Goal: Information Seeking & Learning: Learn about a topic

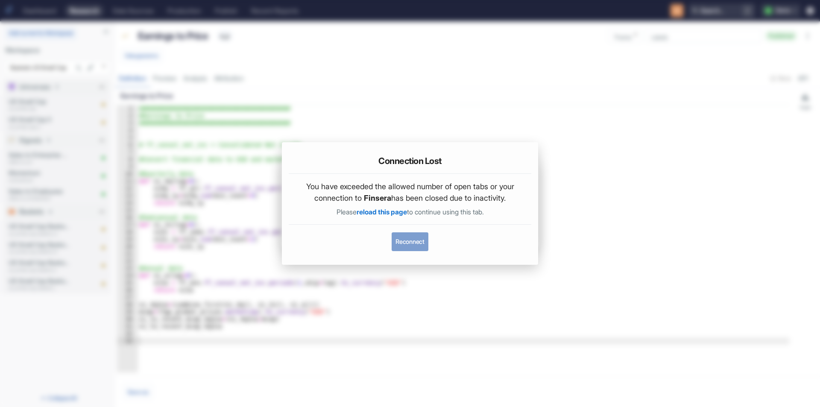
click at [410, 241] on button "Reconnect" at bounding box center [410, 241] width 36 height 19
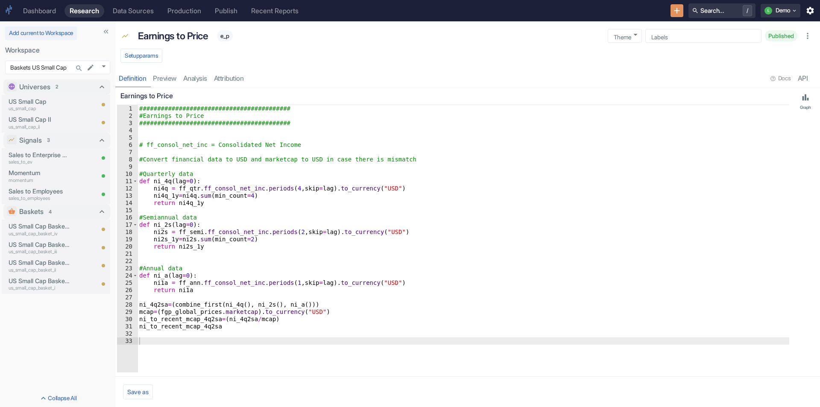
click at [45, 11] on div "Dashboard" at bounding box center [39, 11] width 33 height 8
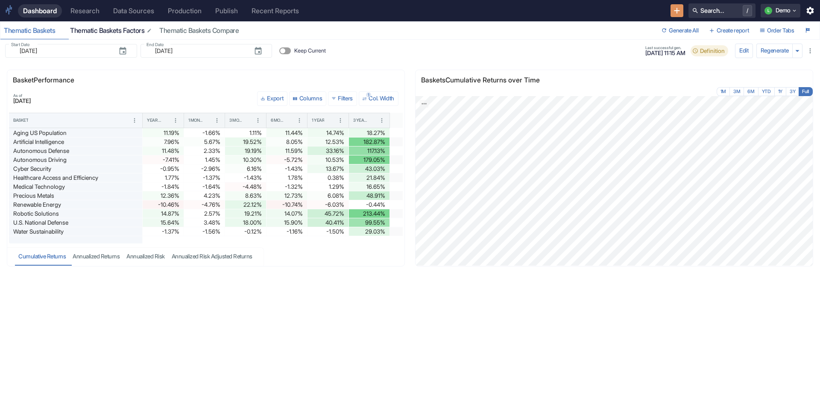
click at [118, 32] on div "Thematic Baskets Factors" at bounding box center [111, 30] width 82 height 9
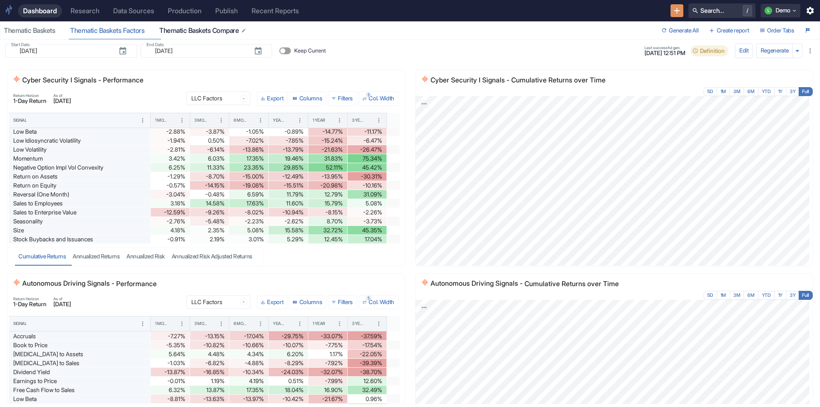
click at [188, 31] on div "Thematic Baskets Compare" at bounding box center [203, 30] width 88 height 9
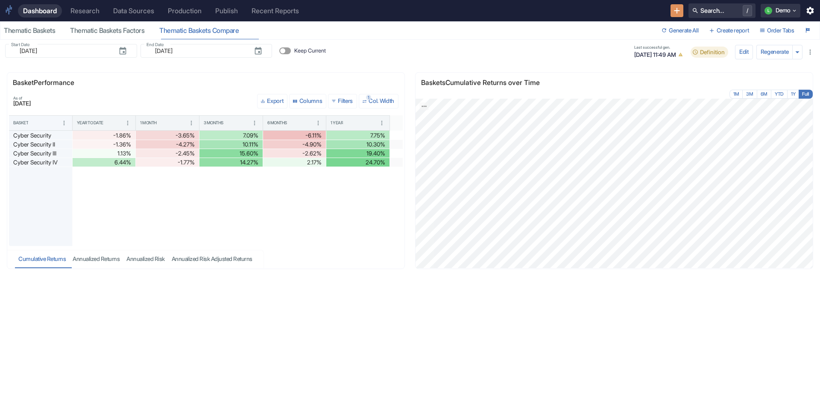
click at [76, 9] on div "Research" at bounding box center [84, 11] width 29 height 8
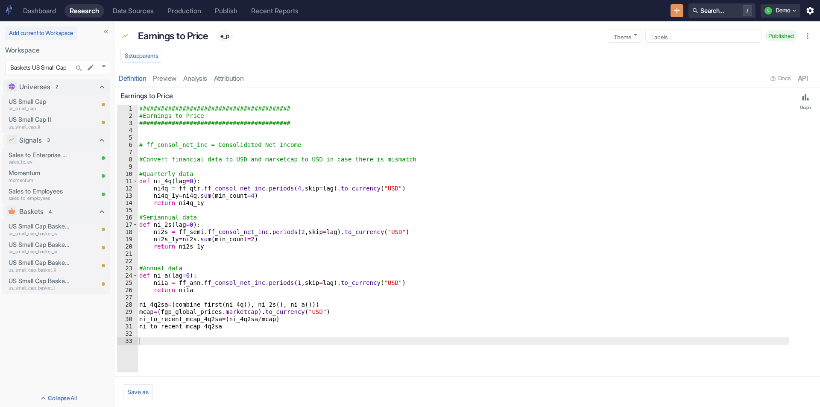
click at [38, 9] on div "Dashboard" at bounding box center [39, 11] width 33 height 8
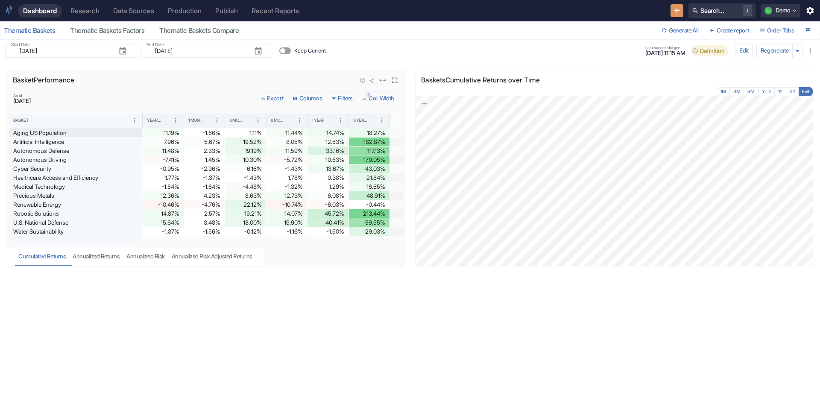
click at [92, 135] on div "Aging US Population" at bounding box center [75, 133] width 125 height 9
click at [91, 6] on link "Research" at bounding box center [84, 10] width 39 height 13
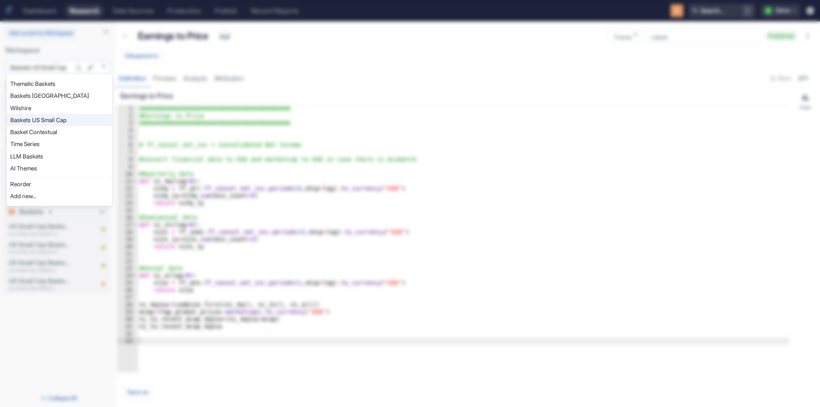
click at [101, 68] on body "Dashboard Research Data Sources Production Publish Recent Reports Search... / L…" at bounding box center [410, 203] width 820 height 407
click at [40, 156] on li "LLM Baskets" at bounding box center [59, 156] width 105 height 12
type input "1112"
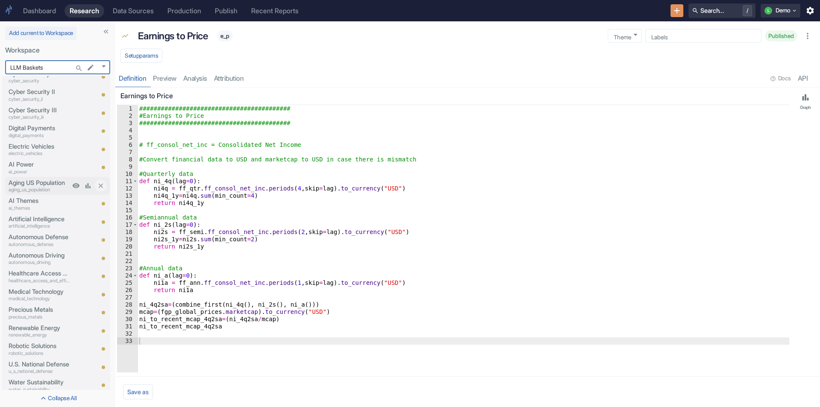
scroll to position [43, 0]
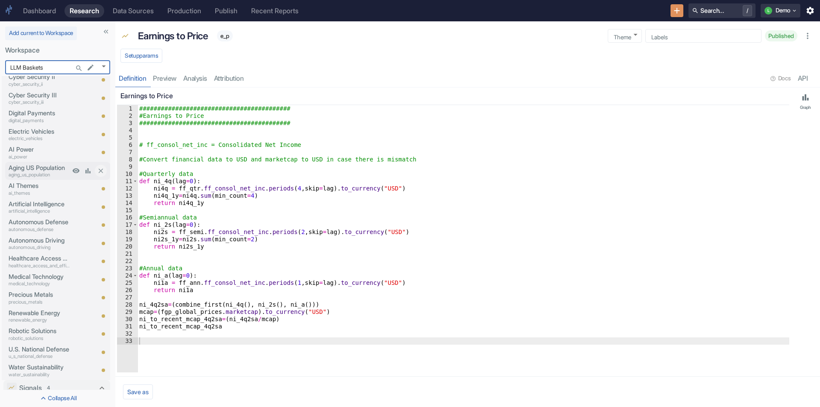
click at [47, 173] on p "aging_us_population" at bounding box center [40, 174] width 62 height 7
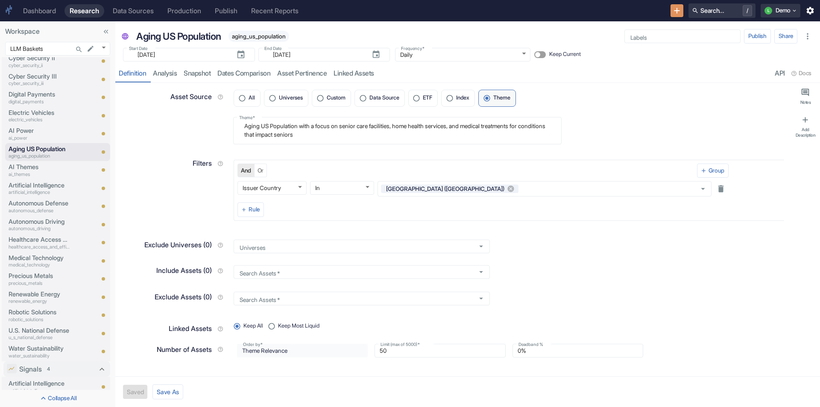
type textarea "x"
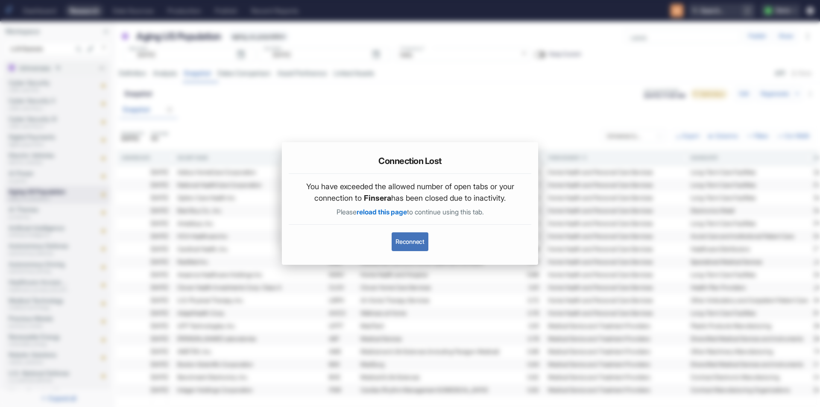
drag, startPoint x: 416, startPoint y: 239, endPoint x: 435, endPoint y: 270, distance: 36.2
click at [416, 240] on button "Reconnect" at bounding box center [410, 241] width 36 height 19
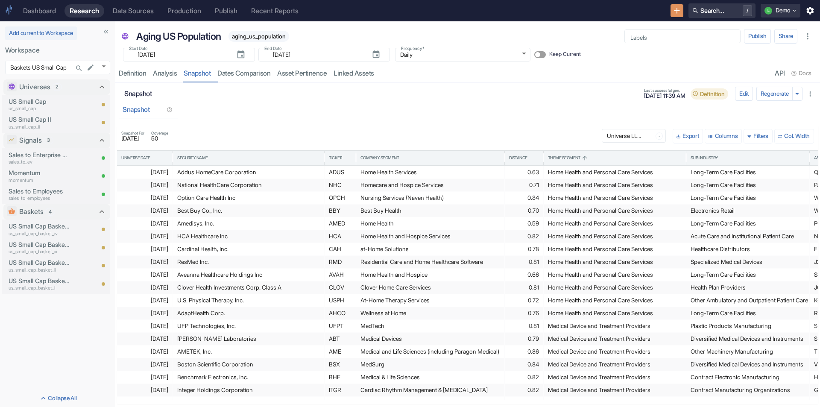
drag, startPoint x: 39, startPoint y: 6, endPoint x: 51, endPoint y: 22, distance: 20.2
click at [40, 7] on link "Dashboard" at bounding box center [39, 10] width 43 height 13
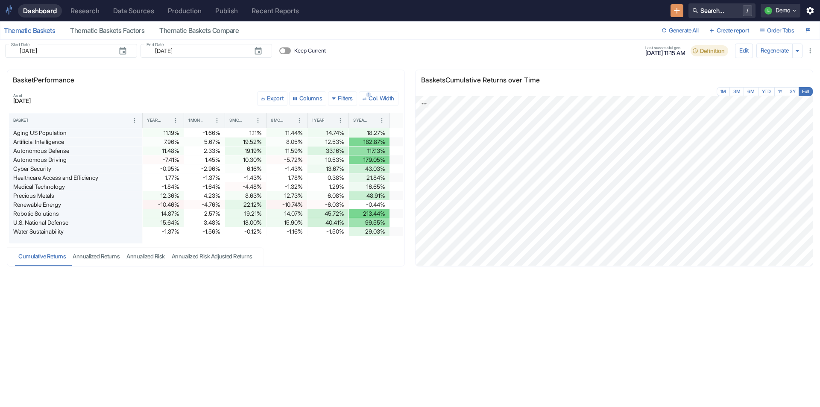
click at [91, 10] on div "Research" at bounding box center [84, 11] width 29 height 8
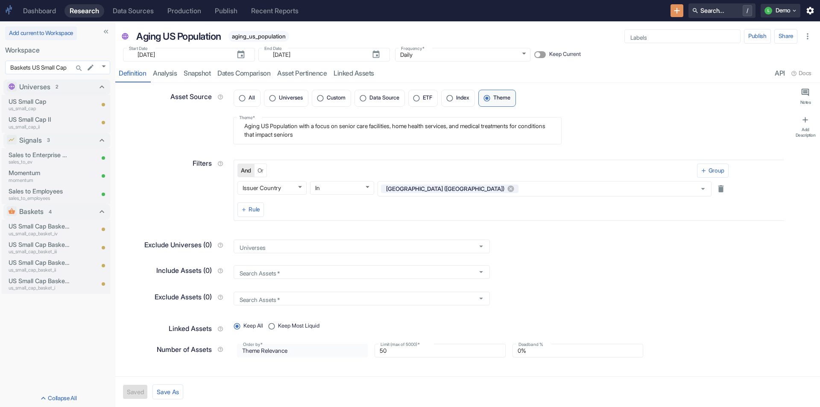
click at [101, 66] on body "Dashboard Research Data Sources Production Publish Recent Reports Search... / L…" at bounding box center [410, 203] width 820 height 407
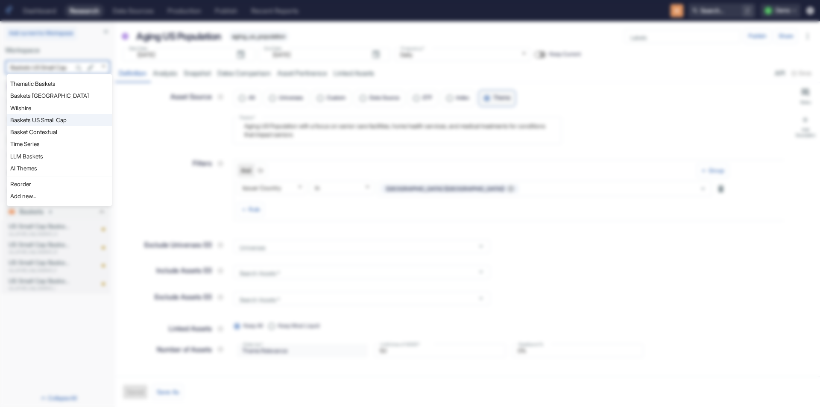
click at [65, 157] on li "LLM Baskets" at bounding box center [59, 156] width 105 height 12
type input "1112"
type textarea "x"
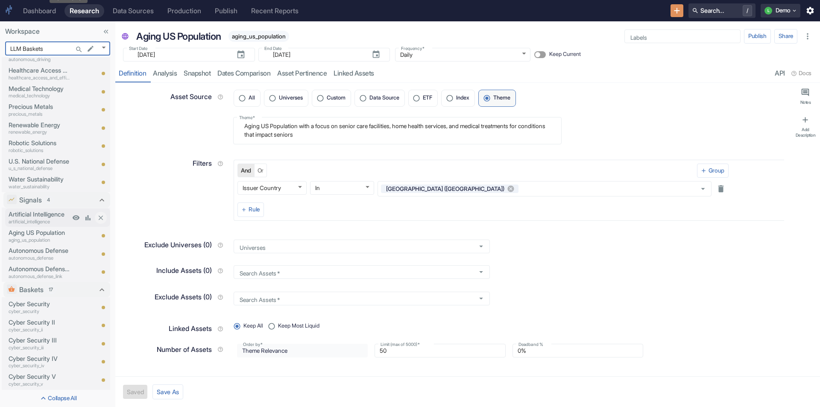
scroll to position [214, 0]
click at [56, 126] on p "Renewable Energy" at bounding box center [40, 123] width 62 height 9
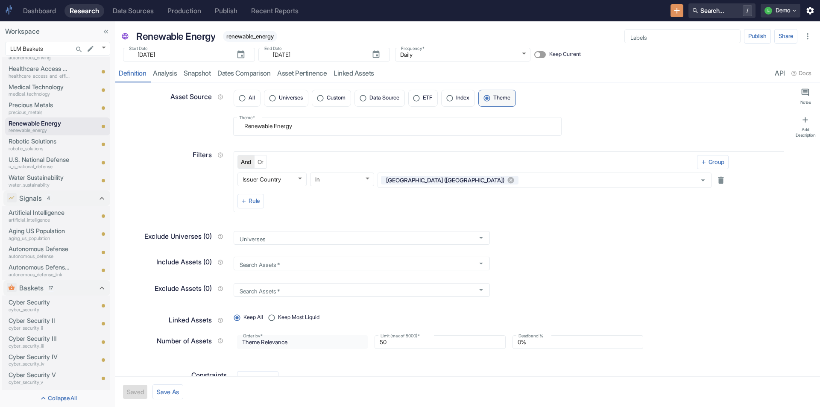
type textarea "x"
